Goal: Information Seeking & Learning: Learn about a topic

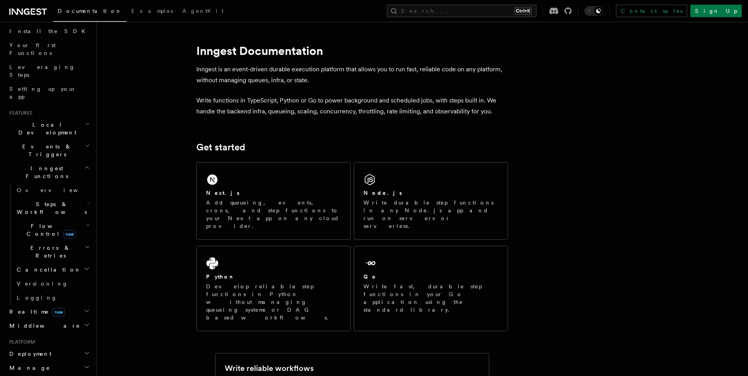
scroll to position [89, 0]
click at [88, 307] on icon "button" at bounding box center [87, 310] width 6 height 6
click at [87, 318] on h2 "Middleware" at bounding box center [48, 325] width 85 height 14
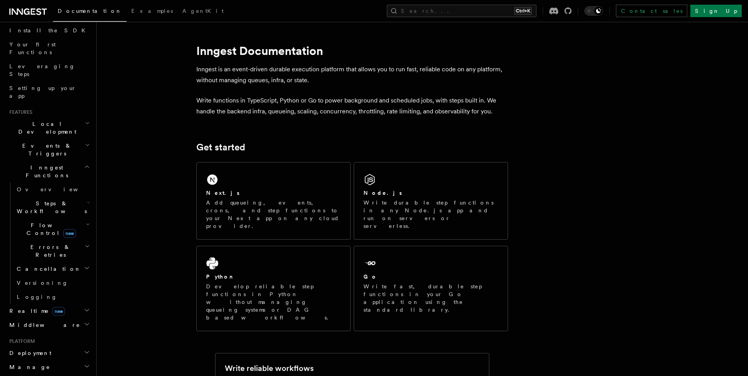
click at [71, 139] on h2 "Events & Triggers" at bounding box center [48, 150] width 85 height 22
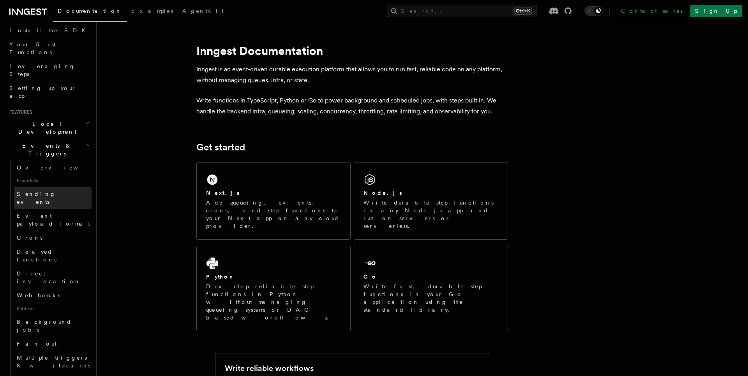
click at [57, 187] on link "Sending events" at bounding box center [53, 198] width 78 height 22
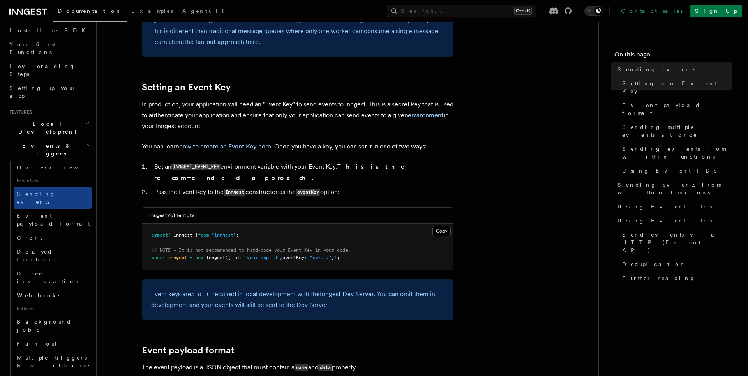
scroll to position [666, 0]
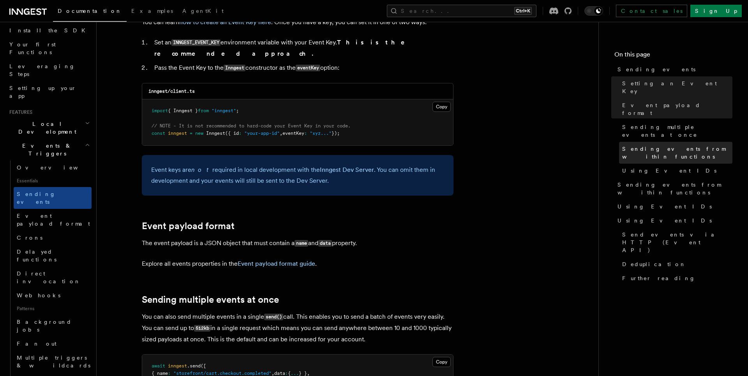
click at [700, 142] on link "Sending events from within functions" at bounding box center [675, 153] width 113 height 22
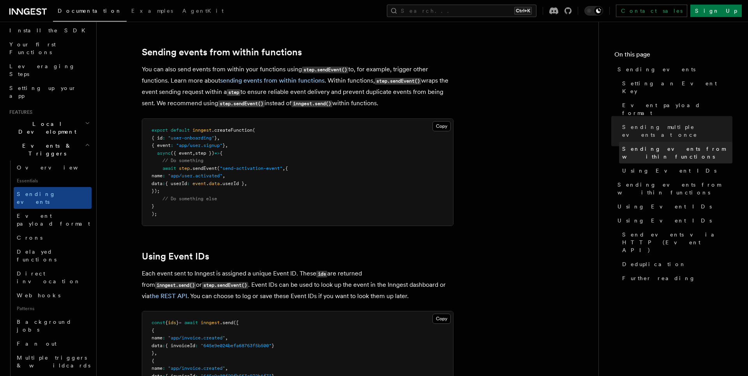
scroll to position [1185, 0]
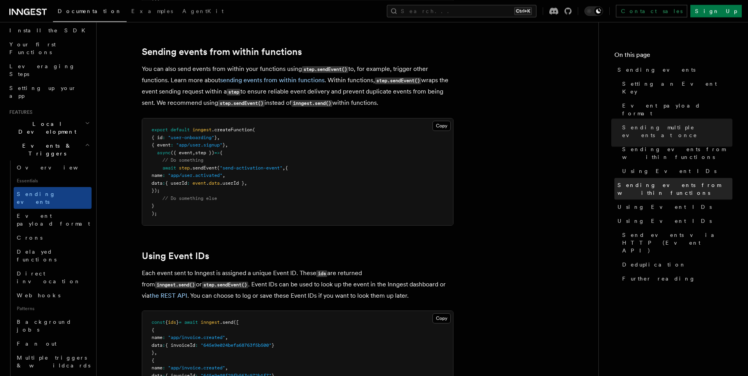
click at [688, 181] on span "Sending events from within functions" at bounding box center [674, 189] width 115 height 16
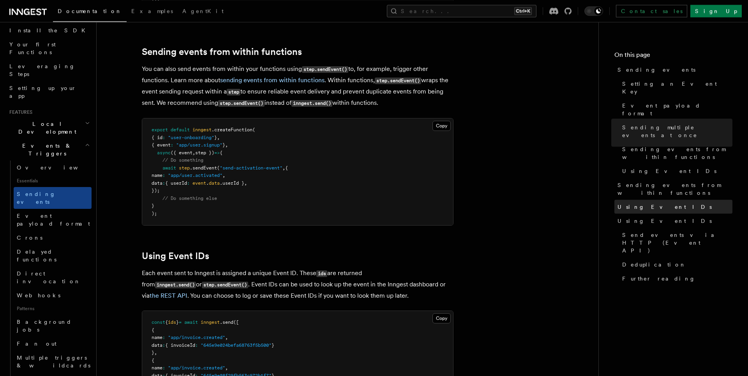
click at [682, 199] on link "Using Event IDs" at bounding box center [673, 206] width 118 height 14
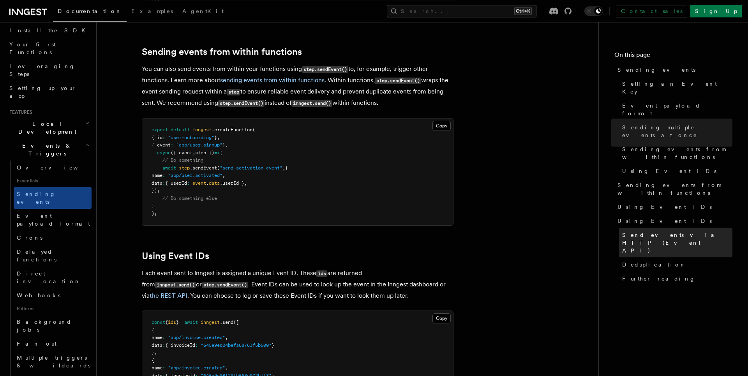
click at [671, 230] on span "Send events via HTTP (Event API)" at bounding box center [677, 241] width 110 height 23
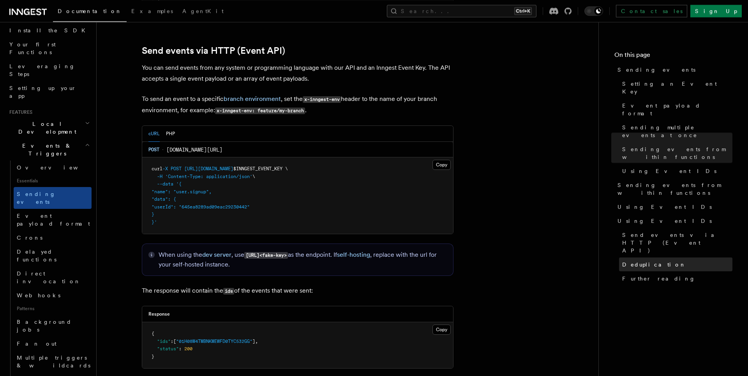
click at [659, 257] on link "Deduplication" at bounding box center [675, 264] width 113 height 14
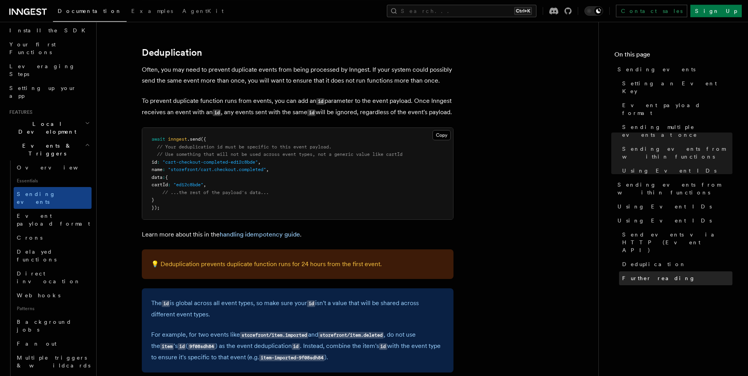
click at [652, 274] on span "Further reading" at bounding box center [658, 278] width 73 height 8
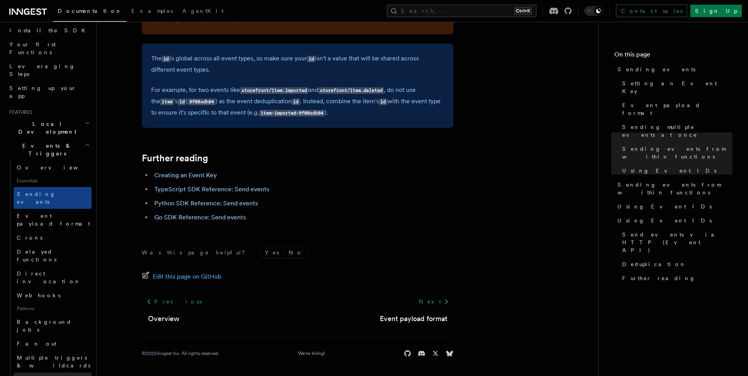
scroll to position [133, 0]
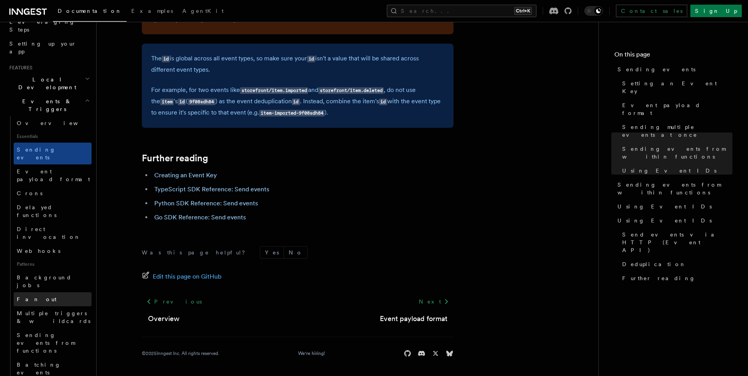
click at [51, 292] on link "Fan out" at bounding box center [53, 299] width 78 height 14
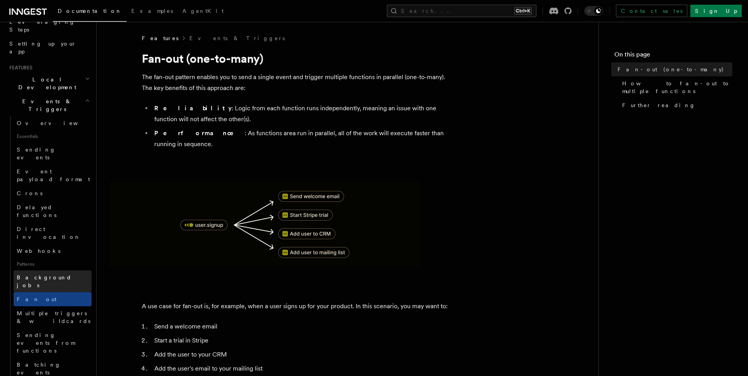
click at [53, 274] on span "Background jobs" at bounding box center [44, 281] width 55 height 14
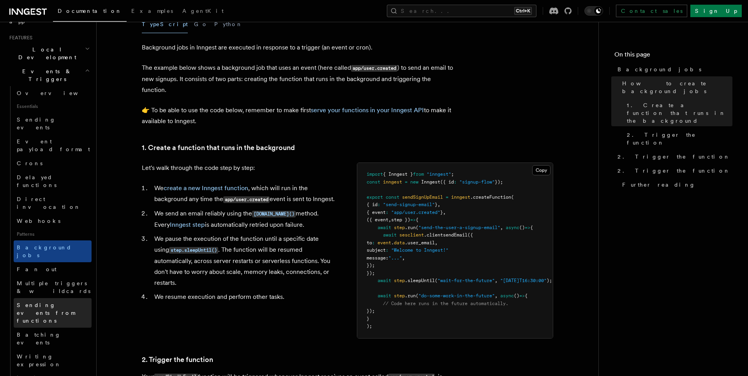
scroll to position [178, 0]
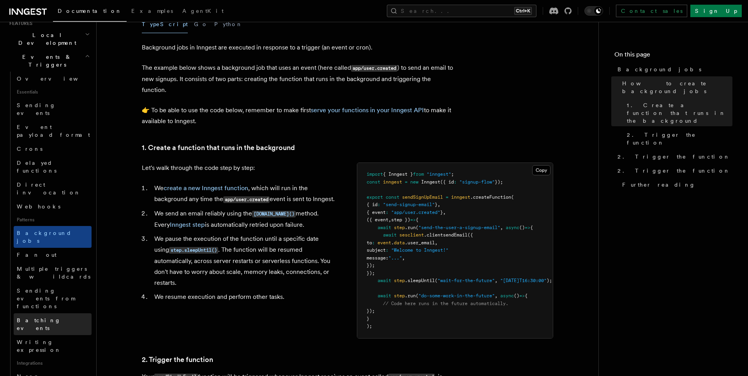
click at [62, 313] on link "Batching events" at bounding box center [53, 324] width 78 height 22
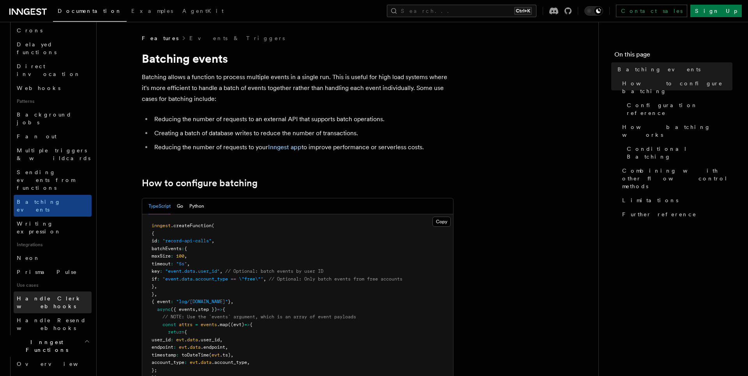
scroll to position [311, 0]
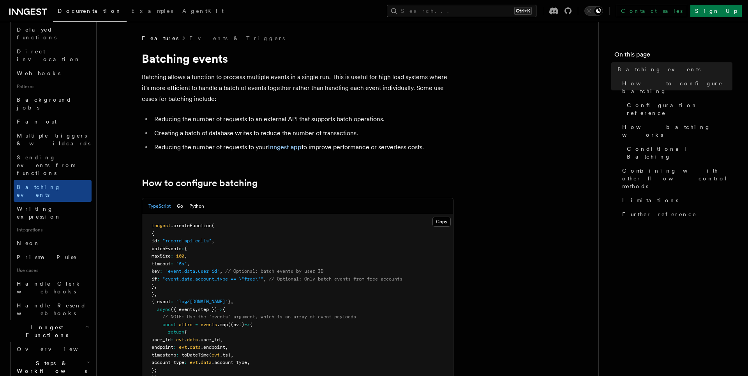
click at [87, 359] on icon "button" at bounding box center [88, 362] width 3 height 6
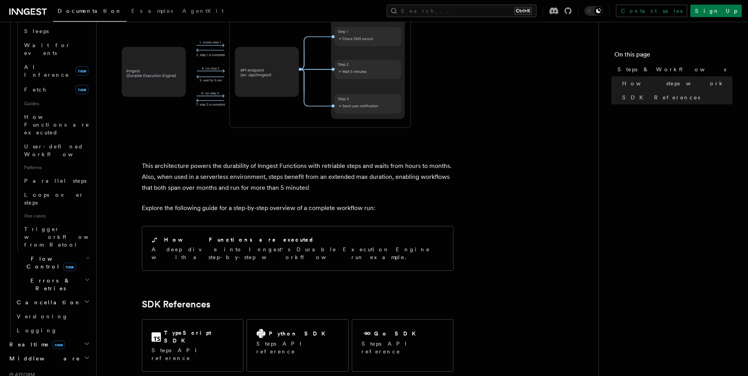
scroll to position [761, 0]
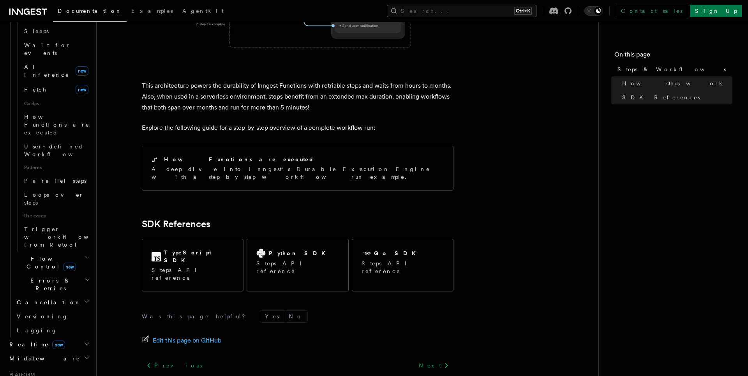
click at [475, 9] on button "Search... Ctrl+K" at bounding box center [462, 11] width 150 height 12
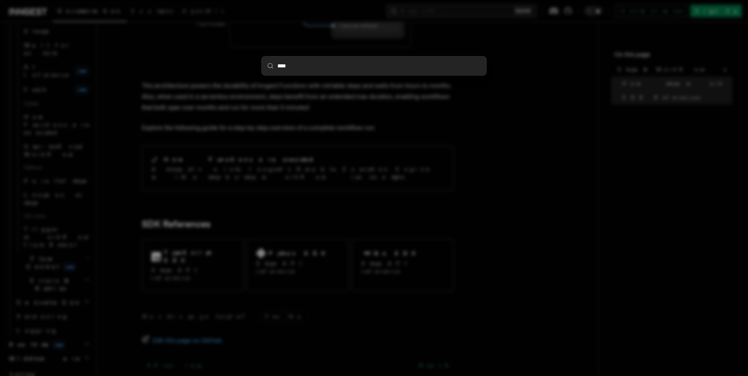
type input "*****"
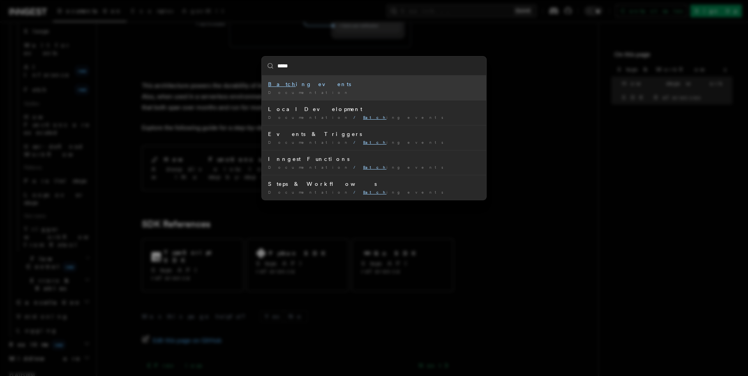
click at [288, 87] on div "Batch ing events" at bounding box center [374, 84] width 212 height 8
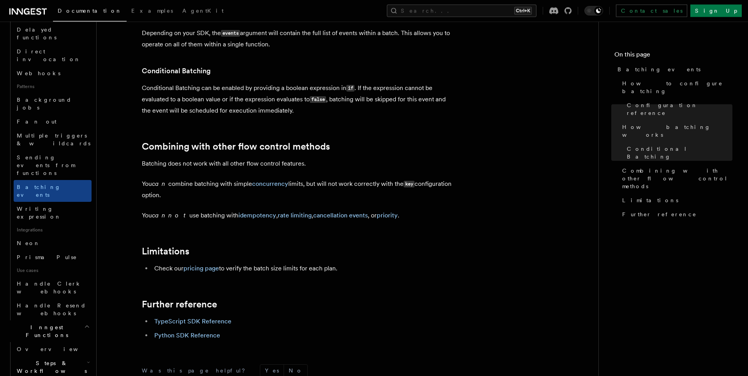
scroll to position [755, 0]
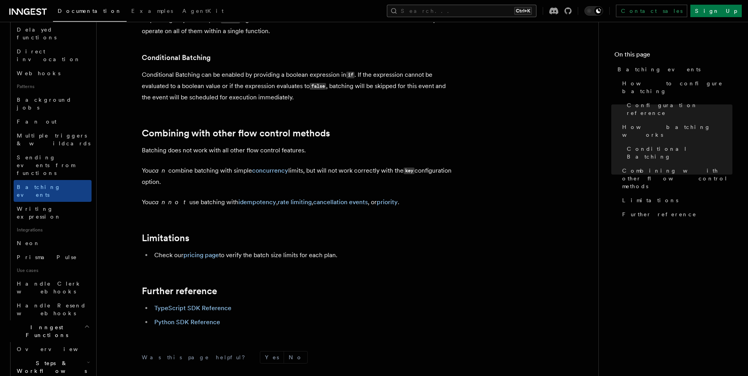
click at [480, 14] on button "Search... Ctrl+K" at bounding box center [462, 11] width 150 height 12
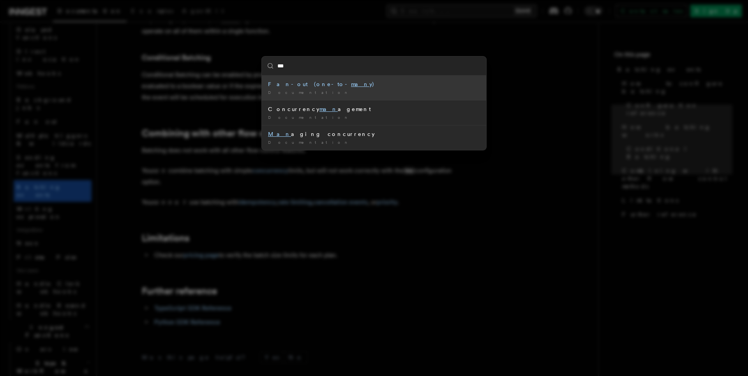
type input "****"
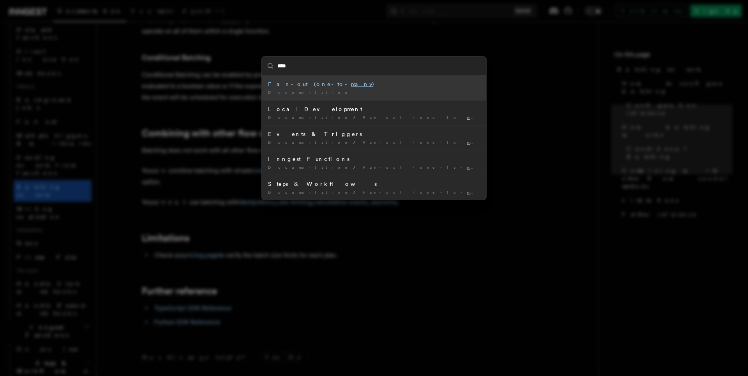
click at [297, 85] on div "Fan-out (one-to- many )" at bounding box center [374, 84] width 212 height 8
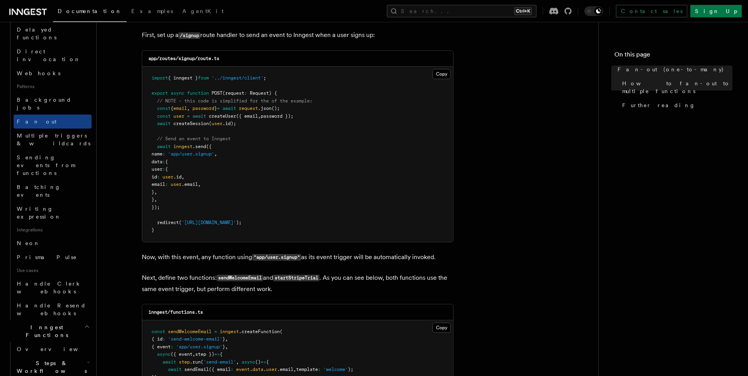
scroll to position [533, 0]
